Goal: Information Seeking & Learning: Learn about a topic

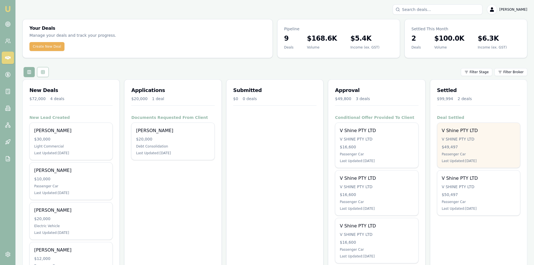
click at [471, 143] on div "V Shine PTY LTD V SHINE PTY LTD $49,497 Passenger Car Last Updated: 7 days ago" at bounding box center [478, 145] width 83 height 45
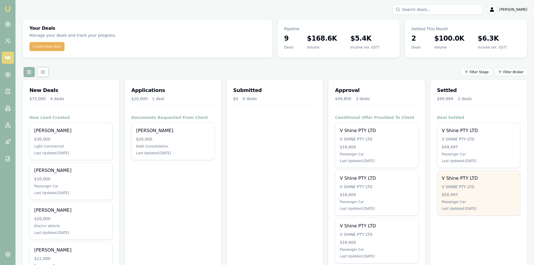
click at [459, 185] on div "V SHINE PTY LTD" at bounding box center [479, 187] width 74 height 6
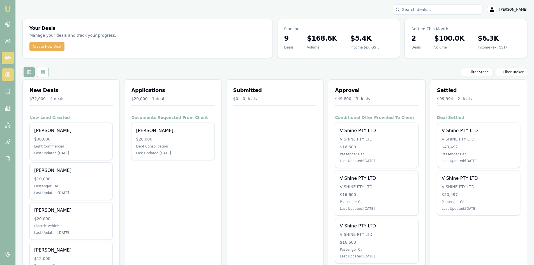
click at [10, 78] on link at bounding box center [8, 74] width 12 height 12
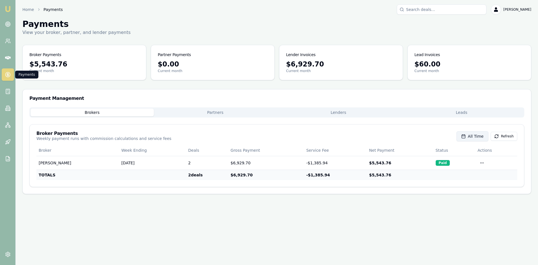
click at [481, 138] on span "All Time" at bounding box center [476, 136] width 16 height 6
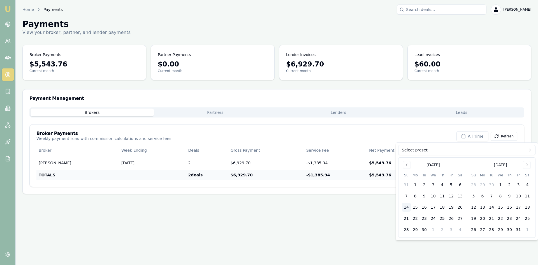
drag, startPoint x: 300, startPoint y: 253, endPoint x: 315, endPoint y: 235, distance: 23.4
click at [300, 252] on div "Emu Broker Home Payments Wendy Fonseka Toggle Menu Payments View your broker, p…" at bounding box center [269, 132] width 538 height 265
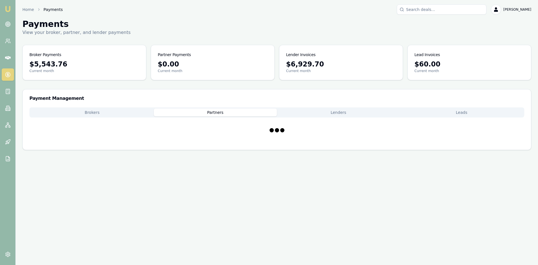
click at [201, 114] on button "Partners" at bounding box center [215, 112] width 123 height 8
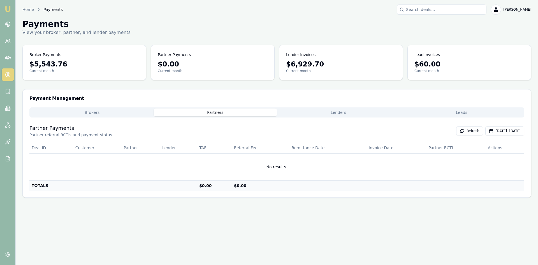
click at [334, 112] on button "Lenders" at bounding box center [338, 112] width 123 height 8
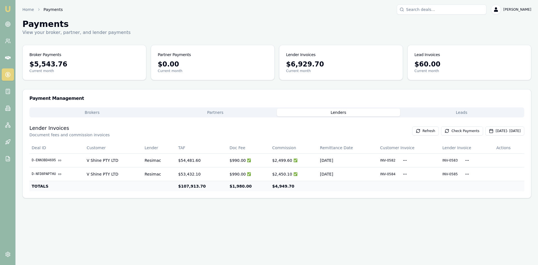
click at [456, 112] on button "Leads" at bounding box center [461, 112] width 123 height 8
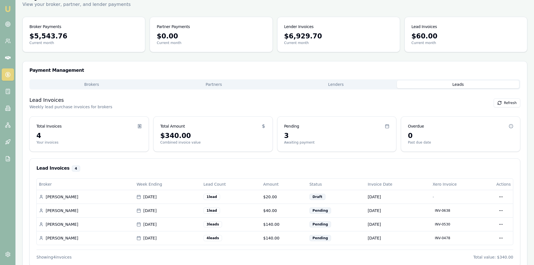
scroll to position [41, 0]
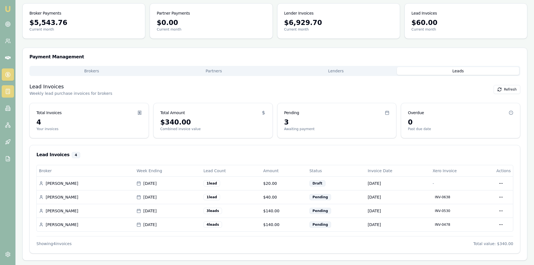
click at [9, 87] on link at bounding box center [8, 91] width 12 height 12
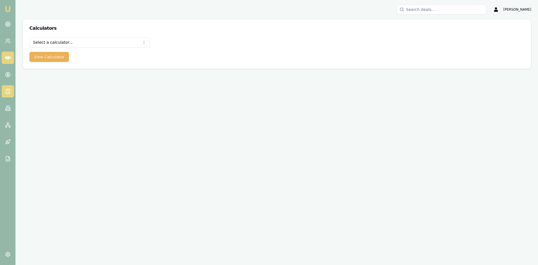
click at [4, 59] on link at bounding box center [8, 58] width 12 height 12
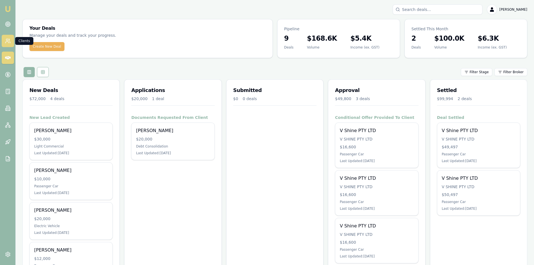
click at [8, 41] on icon at bounding box center [8, 41] width 6 height 6
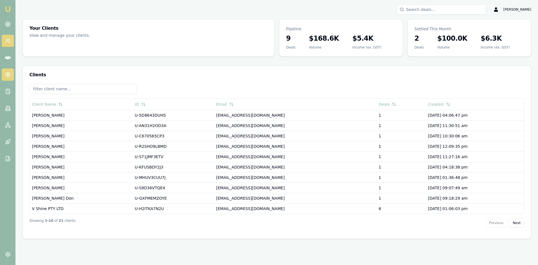
click at [8, 76] on icon at bounding box center [8, 75] width 6 height 6
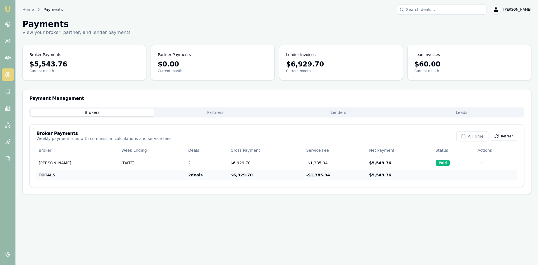
click at [344, 110] on button "Lenders" at bounding box center [338, 112] width 123 height 8
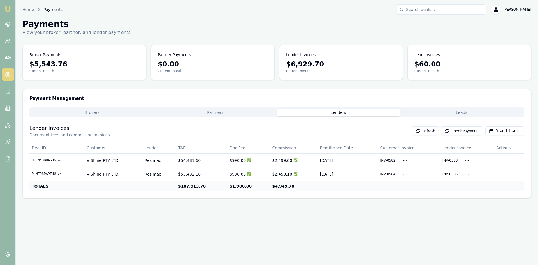
click at [224, 113] on button "Partners" at bounding box center [215, 112] width 123 height 8
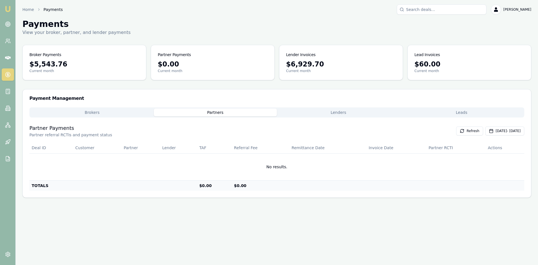
click at [95, 111] on button "Brokers" at bounding box center [92, 112] width 123 height 8
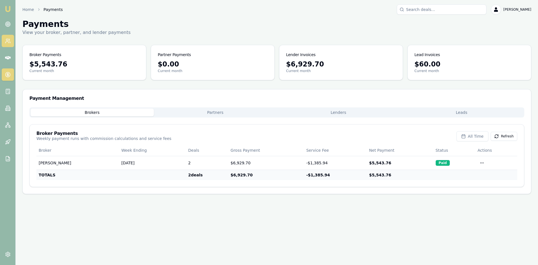
click at [7, 38] on icon at bounding box center [8, 41] width 6 height 6
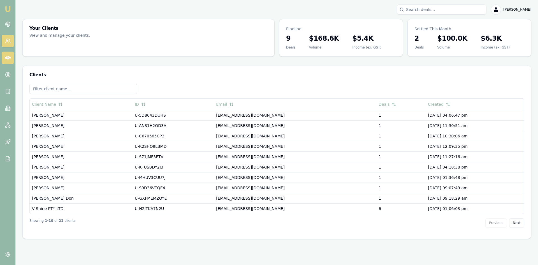
click at [8, 56] on icon at bounding box center [8, 57] width 6 height 3
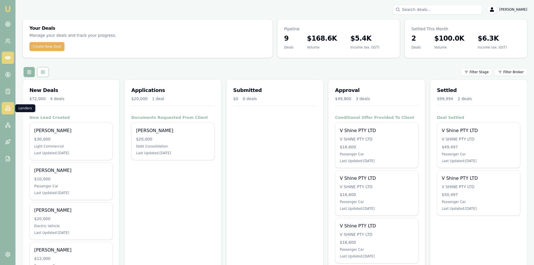
click at [3, 111] on link at bounding box center [8, 108] width 12 height 12
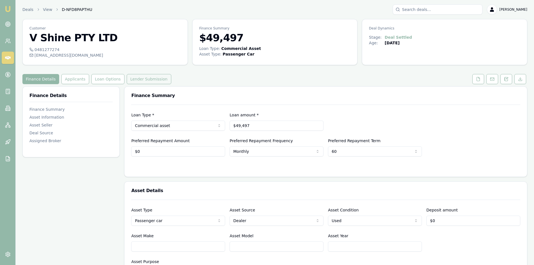
click at [142, 80] on button "Lender Submission" at bounding box center [149, 79] width 45 height 10
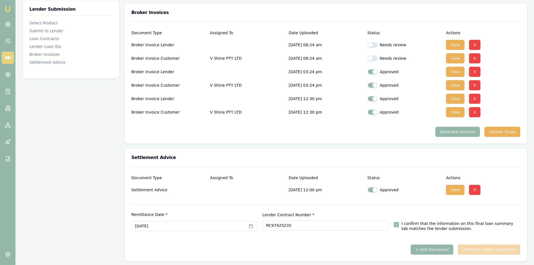
scroll to position [470, 0]
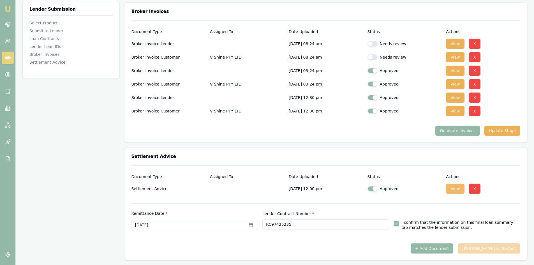
click at [456, 187] on button "View" at bounding box center [455, 189] width 18 height 10
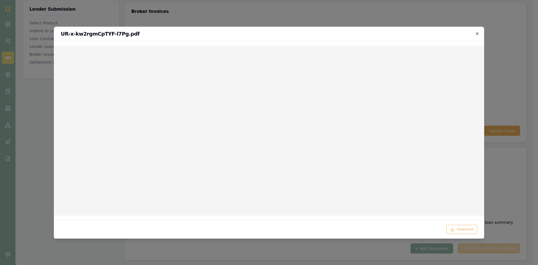
click at [477, 33] on icon "button" at bounding box center [477, 33] width 3 height 3
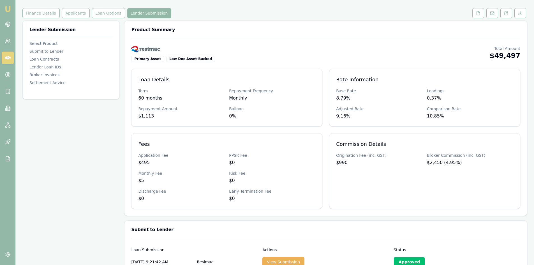
scroll to position [0, 0]
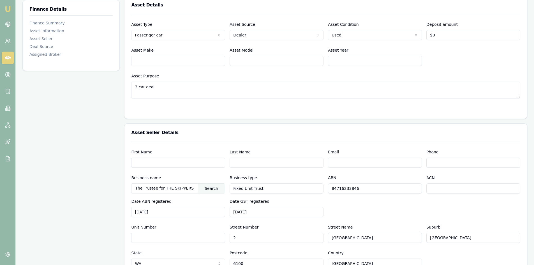
scroll to position [28, 0]
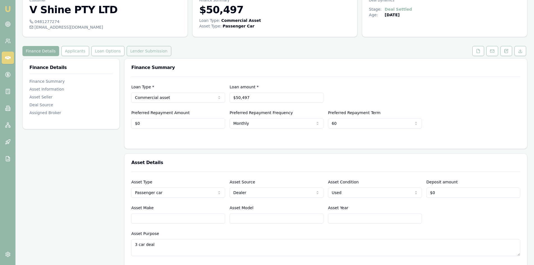
click at [146, 51] on button "Lender Submission" at bounding box center [149, 51] width 45 height 10
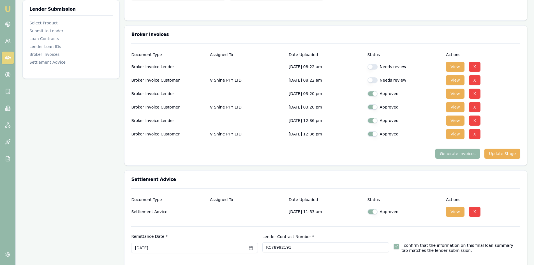
scroll to position [448, 0]
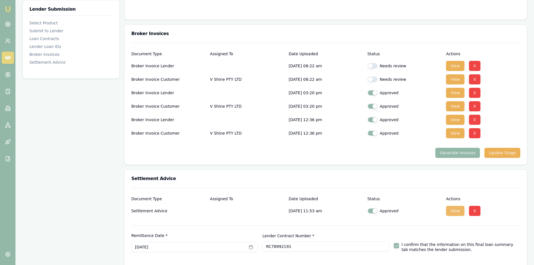
click at [448, 210] on button "View" at bounding box center [455, 211] width 18 height 10
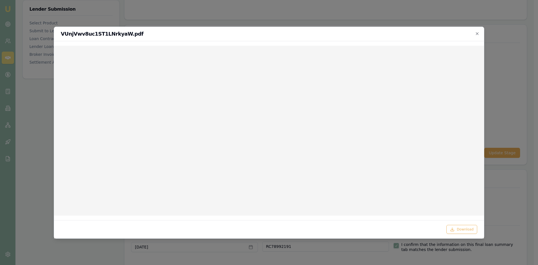
click at [478, 33] on icon "button" at bounding box center [477, 33] width 4 height 4
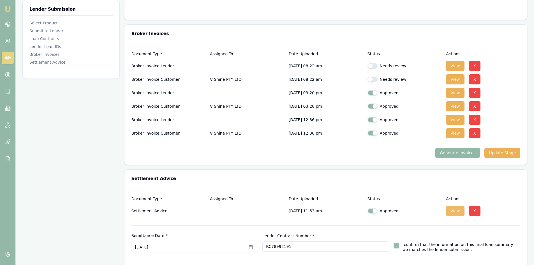
click at [460, 210] on button "View" at bounding box center [455, 211] width 18 height 10
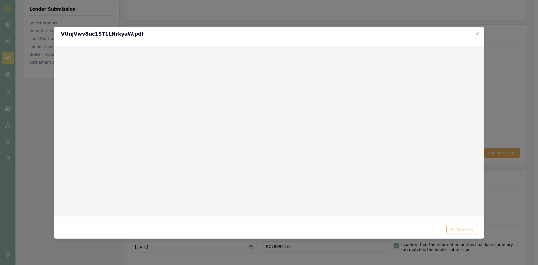
click at [481, 33] on div "VUnjVwv8uc1ST1LNrkyaW.pdf" at bounding box center [269, 34] width 430 height 14
click at [478, 33] on icon "button" at bounding box center [477, 33] width 4 height 4
